Goal: Task Accomplishment & Management: Manage account settings

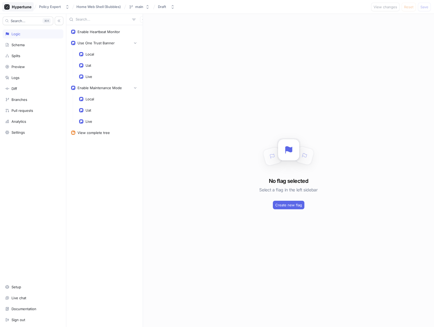
click at [20, 11] on div at bounding box center [18, 6] width 32 height 9
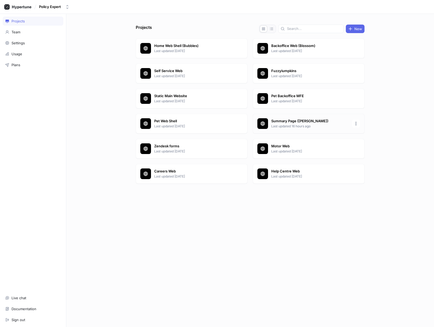
click at [285, 121] on p "Summary Page ([PERSON_NAME])" at bounding box center [309, 121] width 77 height 5
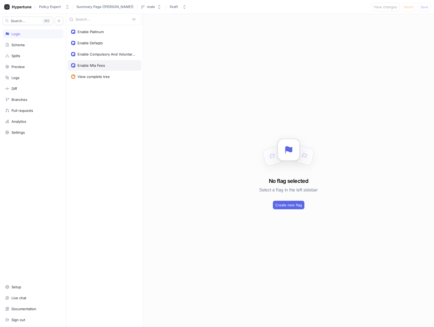
click at [110, 64] on div "Enable Mta Fees" at bounding box center [104, 65] width 67 height 4
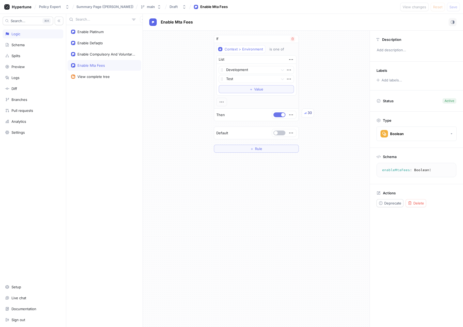
click at [278, 114] on button "button" at bounding box center [279, 114] width 12 height 5
click at [433, 7] on span "Save" at bounding box center [453, 6] width 8 height 3
click at [282, 117] on button "button" at bounding box center [279, 114] width 12 height 5
click at [433, 6] on button "Save" at bounding box center [453, 7] width 13 height 9
click at [282, 116] on span "button" at bounding box center [283, 115] width 4 height 4
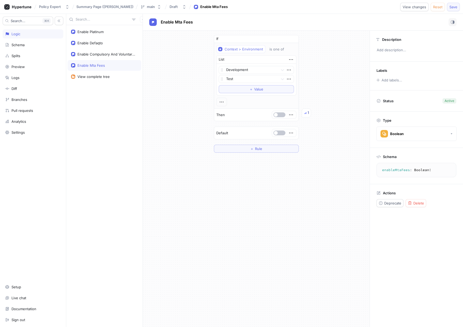
click at [433, 7] on span "Save" at bounding box center [453, 6] width 8 height 3
click at [279, 115] on button "button" at bounding box center [279, 114] width 12 height 5
click at [433, 7] on span "Save" at bounding box center [453, 6] width 8 height 3
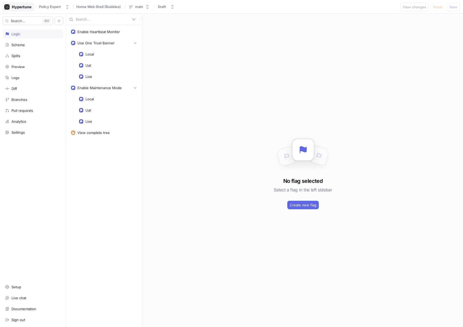
click at [12, 8] on icon at bounding box center [21, 6] width 19 height 3
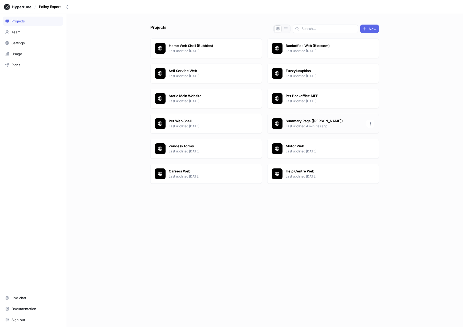
click at [294, 122] on p "Summary Page ([PERSON_NAME])" at bounding box center [324, 121] width 77 height 5
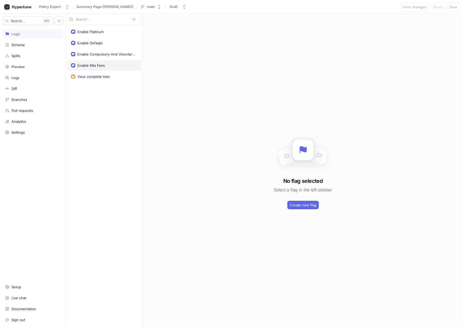
click at [105, 63] on div "Enable Mta Fees" at bounding box center [104, 65] width 67 height 4
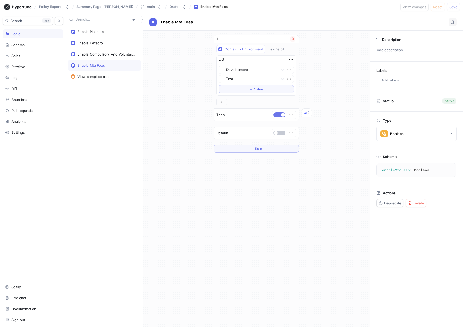
click at [279, 114] on button "button" at bounding box center [279, 114] width 12 height 5
click at [456, 8] on span "Save" at bounding box center [453, 6] width 8 height 3
click at [282, 115] on button "button" at bounding box center [279, 114] width 12 height 5
click at [454, 7] on span "Save" at bounding box center [453, 6] width 8 height 3
